Goal: Task Accomplishment & Management: Use online tool/utility

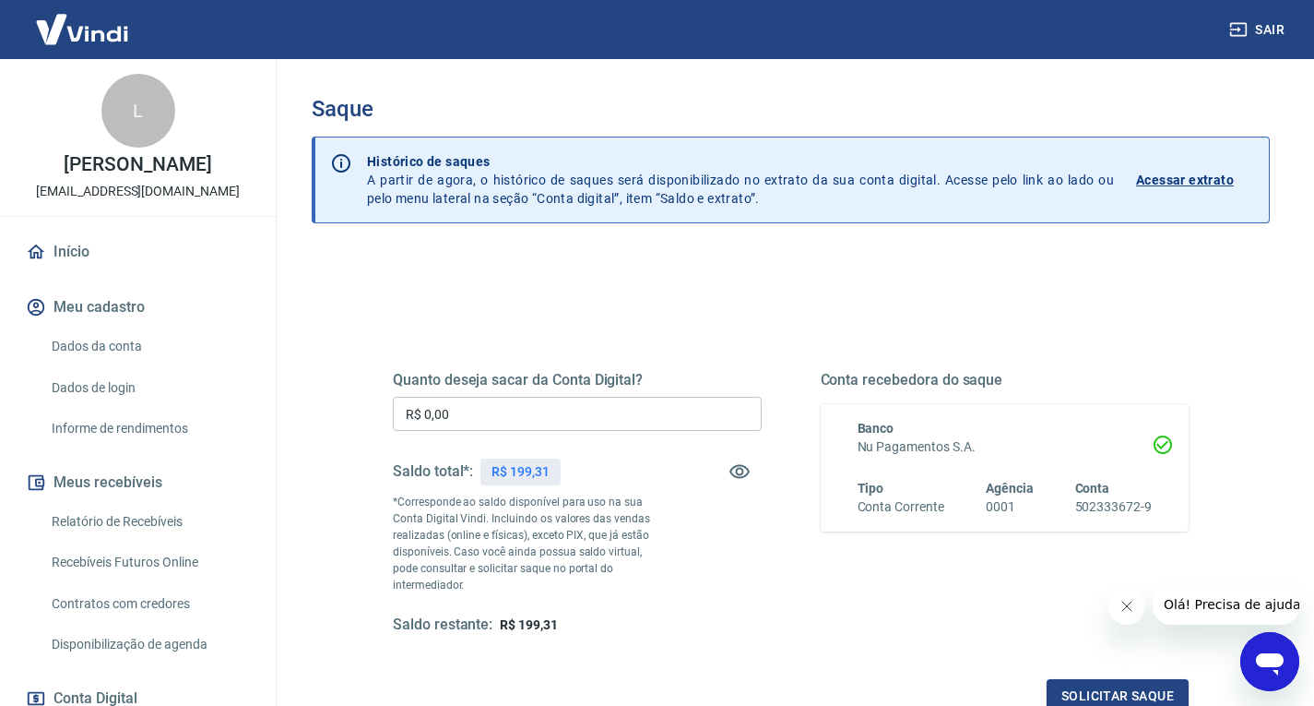
click at [474, 401] on input "R$ 0,00" at bounding box center [577, 414] width 369 height 34
click at [493, 404] on input "R$ 0,00" at bounding box center [577, 414] width 369 height 34
type input "R$ 199,31"
click at [598, 244] on div "Saque Histórico de saques A partir de agora, o histórico de saques será disponi…" at bounding box center [791, 434] width 958 height 676
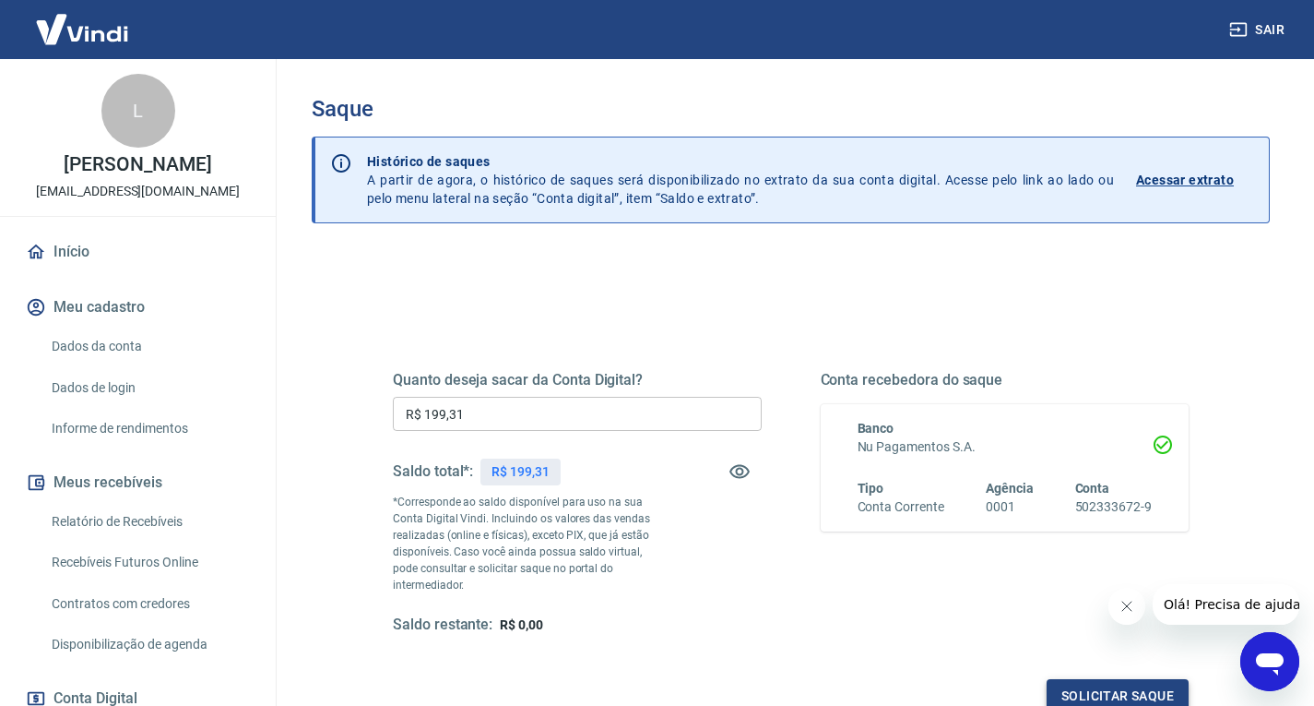
click at [1106, 681] on button "Solicitar saque" at bounding box center [1118, 696] width 142 height 34
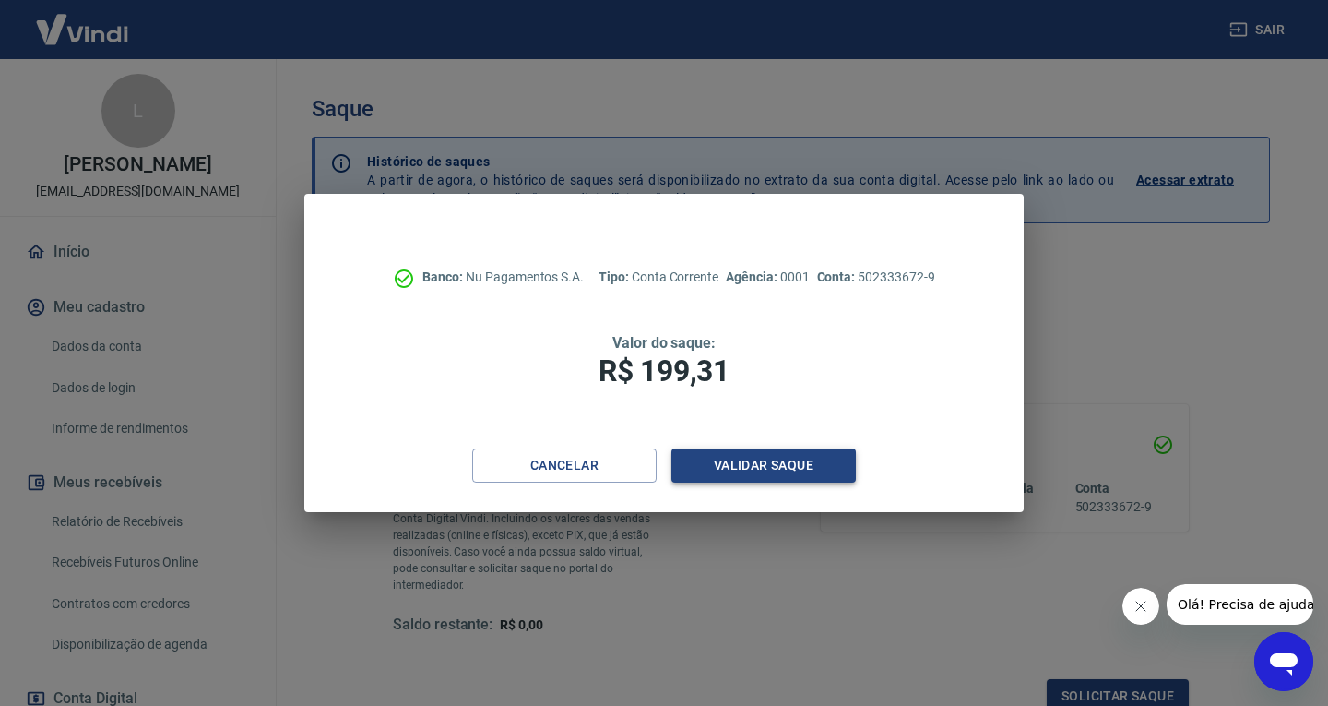
click at [754, 448] on button "Validar saque" at bounding box center [763, 465] width 184 height 34
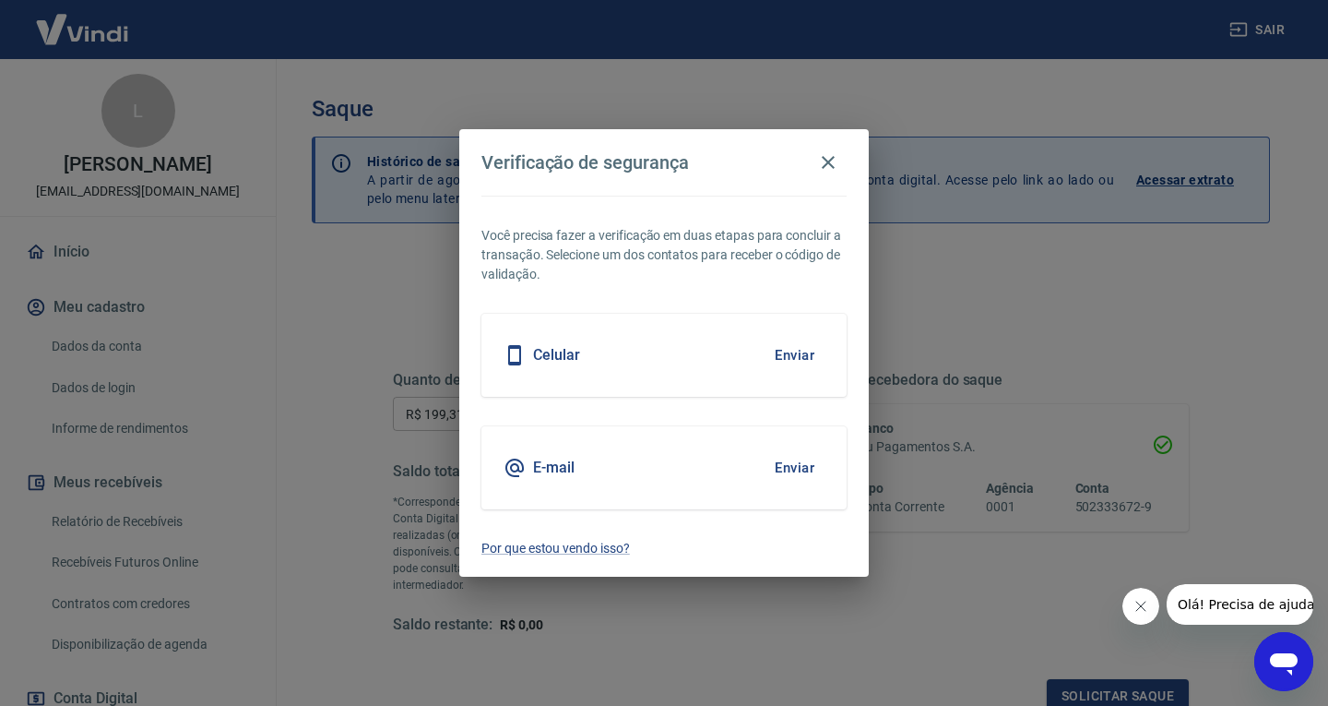
drag, startPoint x: 791, startPoint y: 464, endPoint x: 786, endPoint y: 419, distance: 45.5
click at [789, 466] on button "Enviar" at bounding box center [795, 467] width 60 height 39
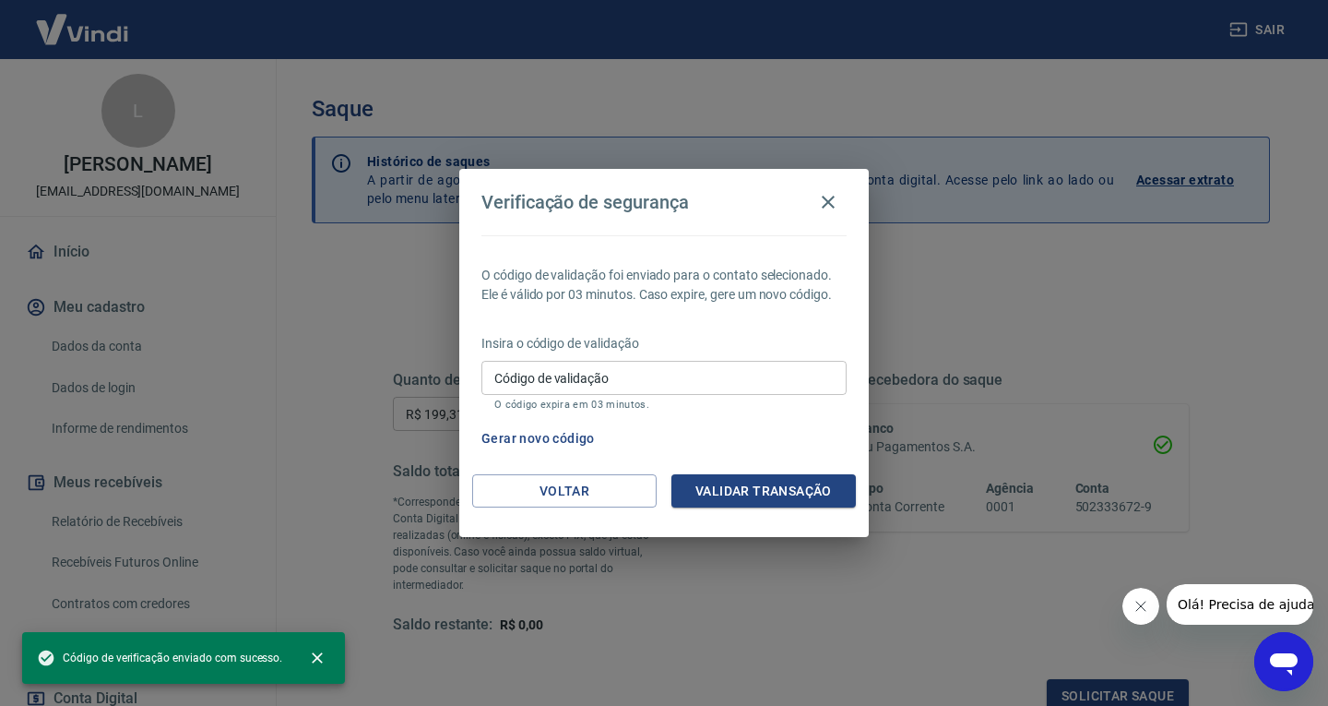
click at [631, 373] on input "Código de validação" at bounding box center [663, 378] width 365 height 34
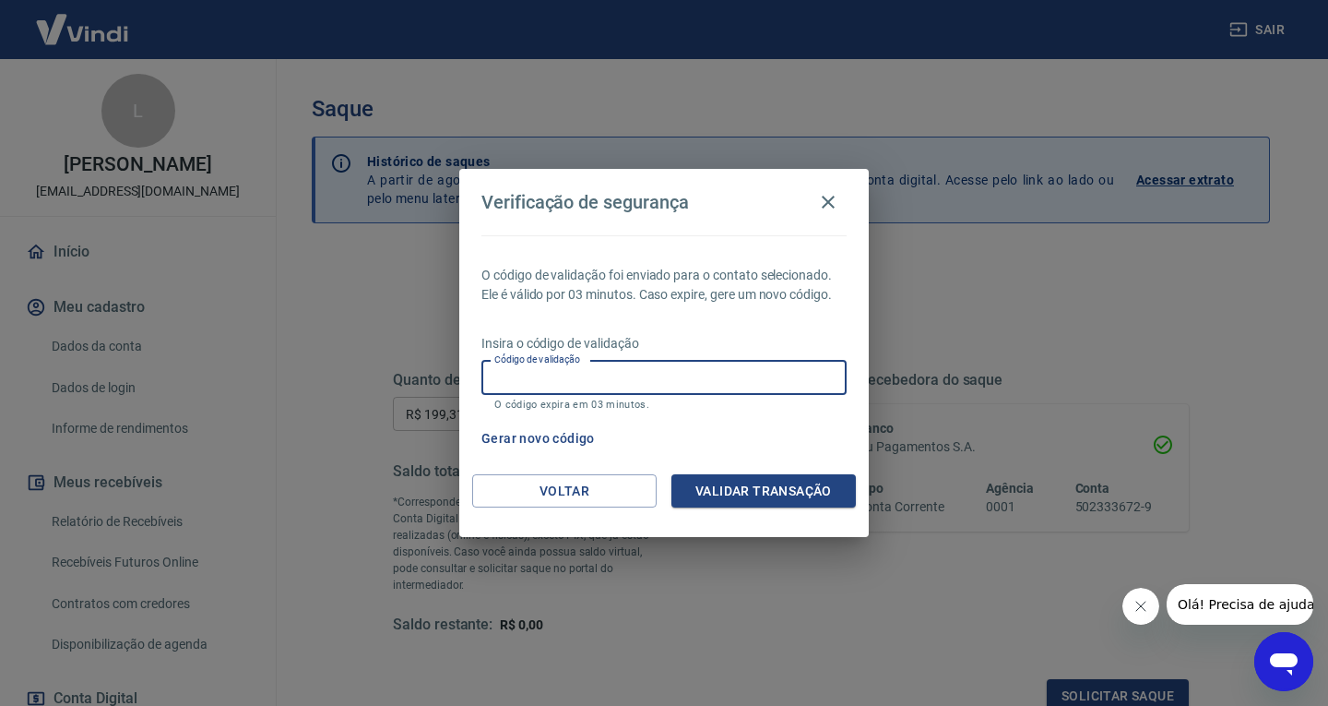
paste input "205724"
type input "205724"
click at [736, 486] on button "Validar transação" at bounding box center [763, 491] width 184 height 34
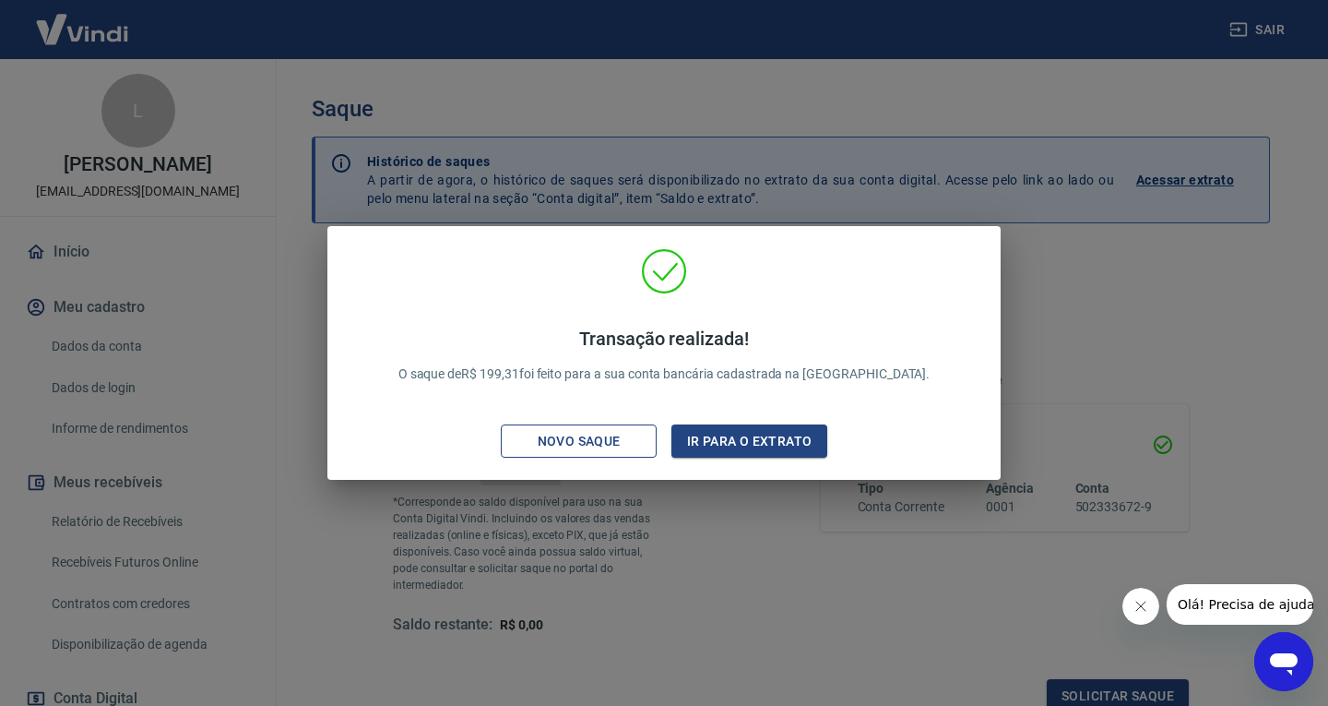
click at [564, 445] on div "Novo saque" at bounding box center [579, 441] width 127 height 23
